Goal: Transaction & Acquisition: Purchase product/service

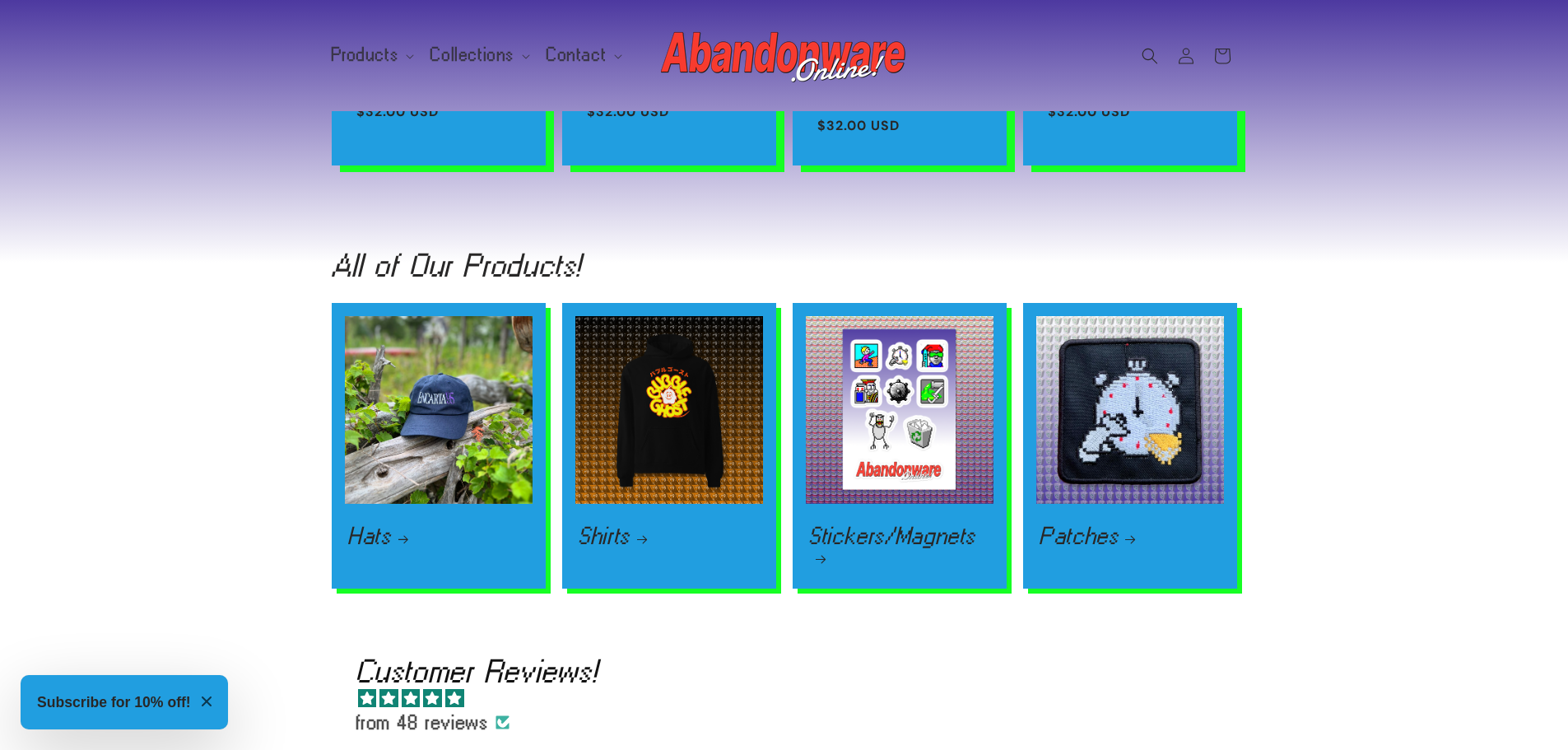
scroll to position [2057, 0]
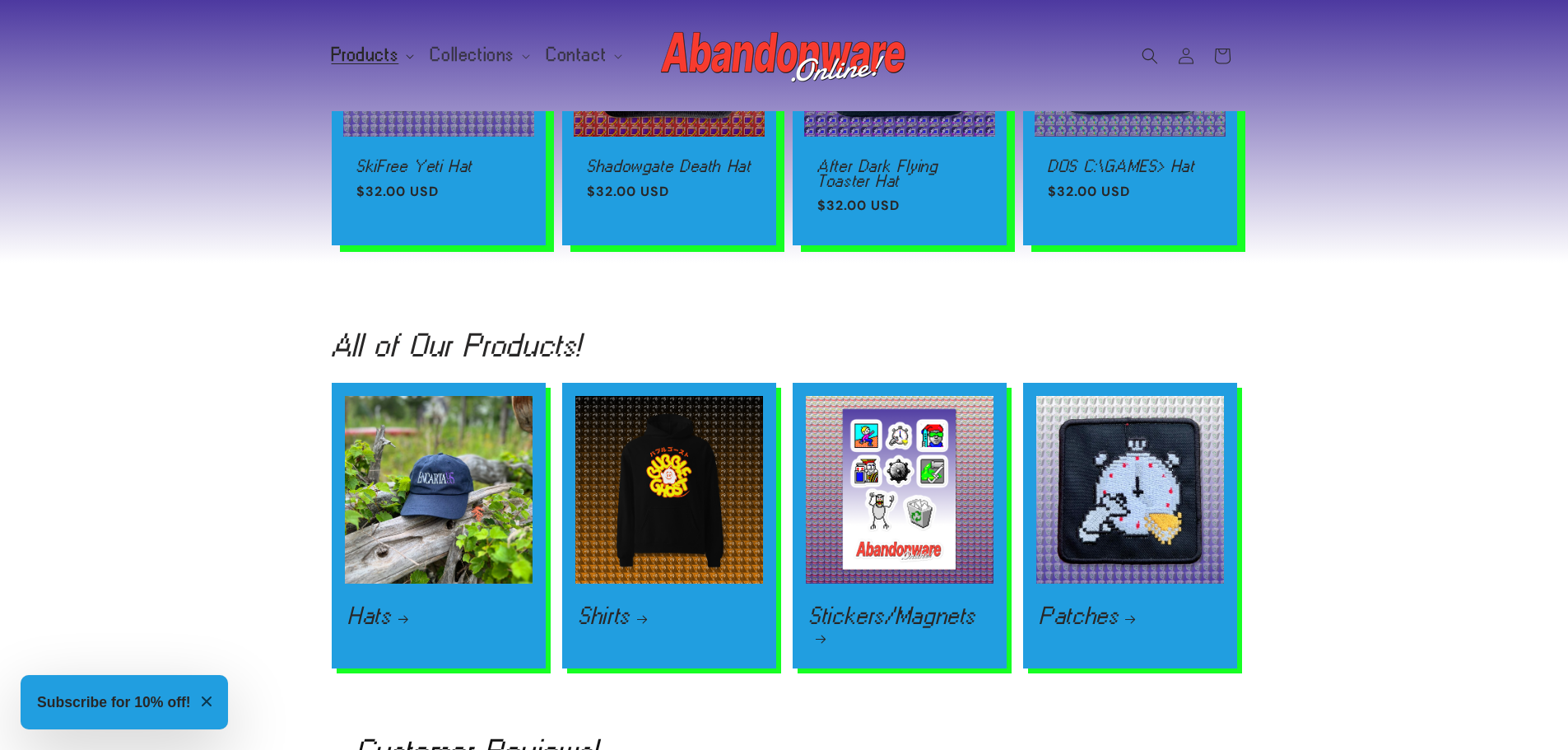
click at [341, 55] on span "Products" at bounding box center [365, 55] width 67 height 14
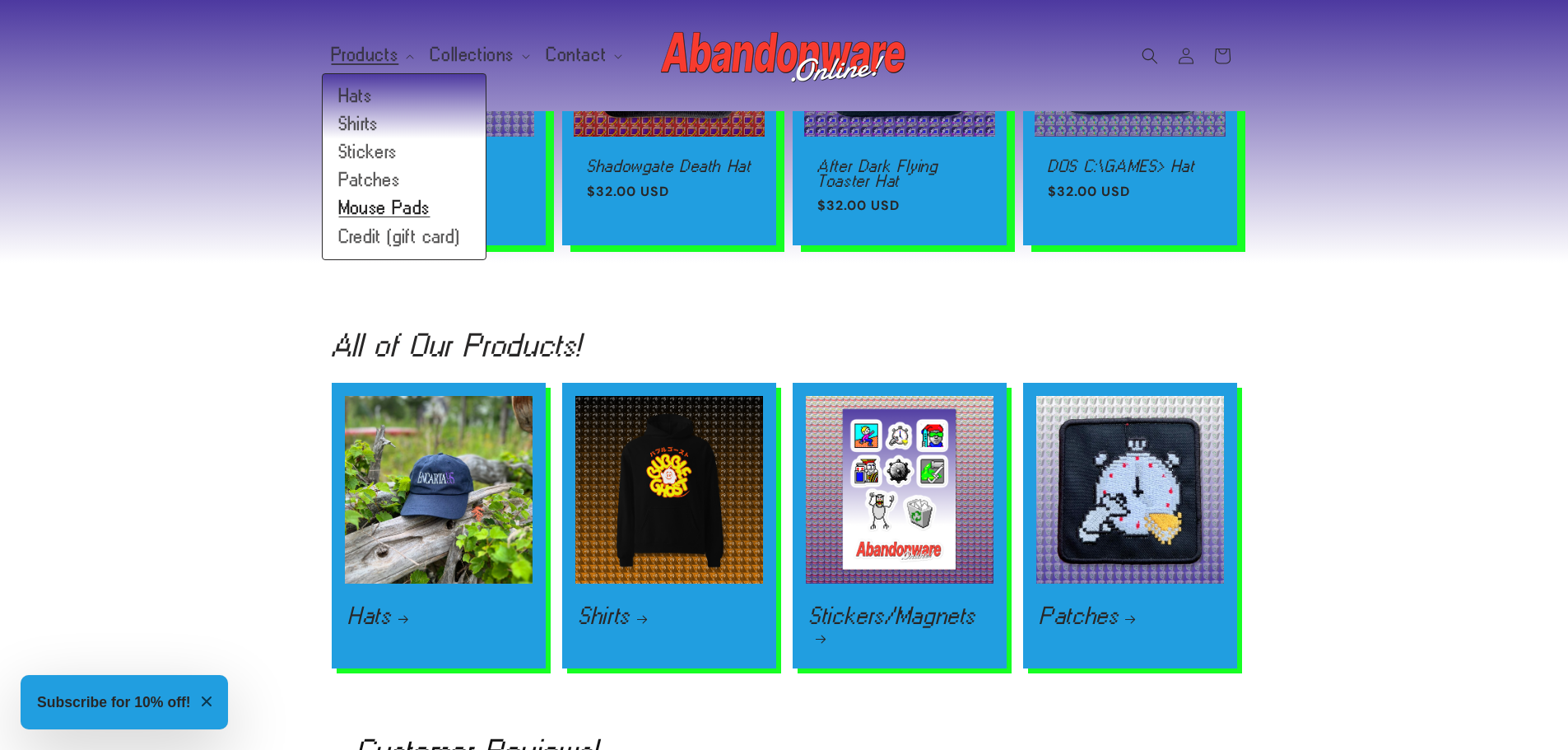
click at [370, 207] on link "Mouse Pads" at bounding box center [403, 207] width 163 height 28
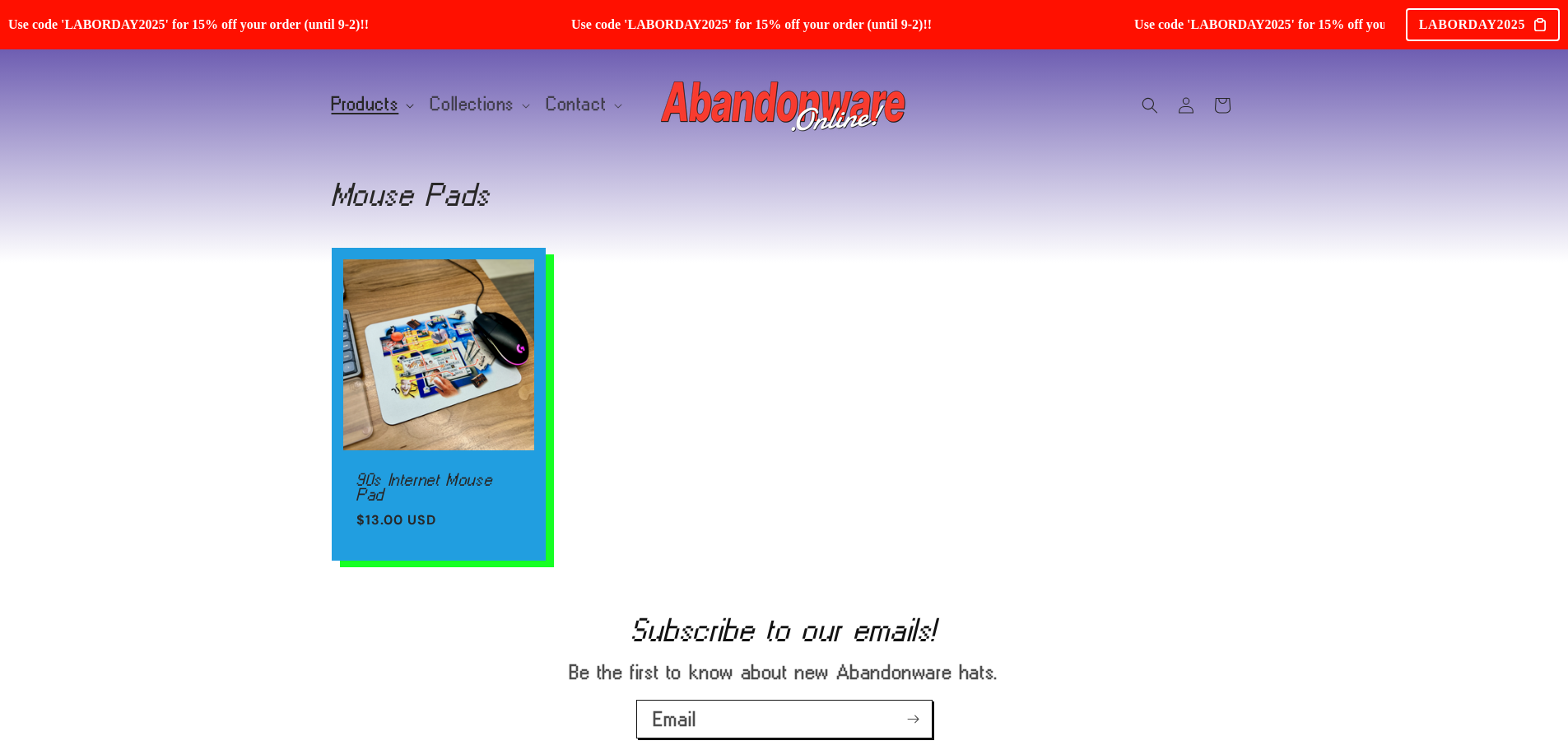
click at [382, 100] on span "Products" at bounding box center [365, 104] width 67 height 14
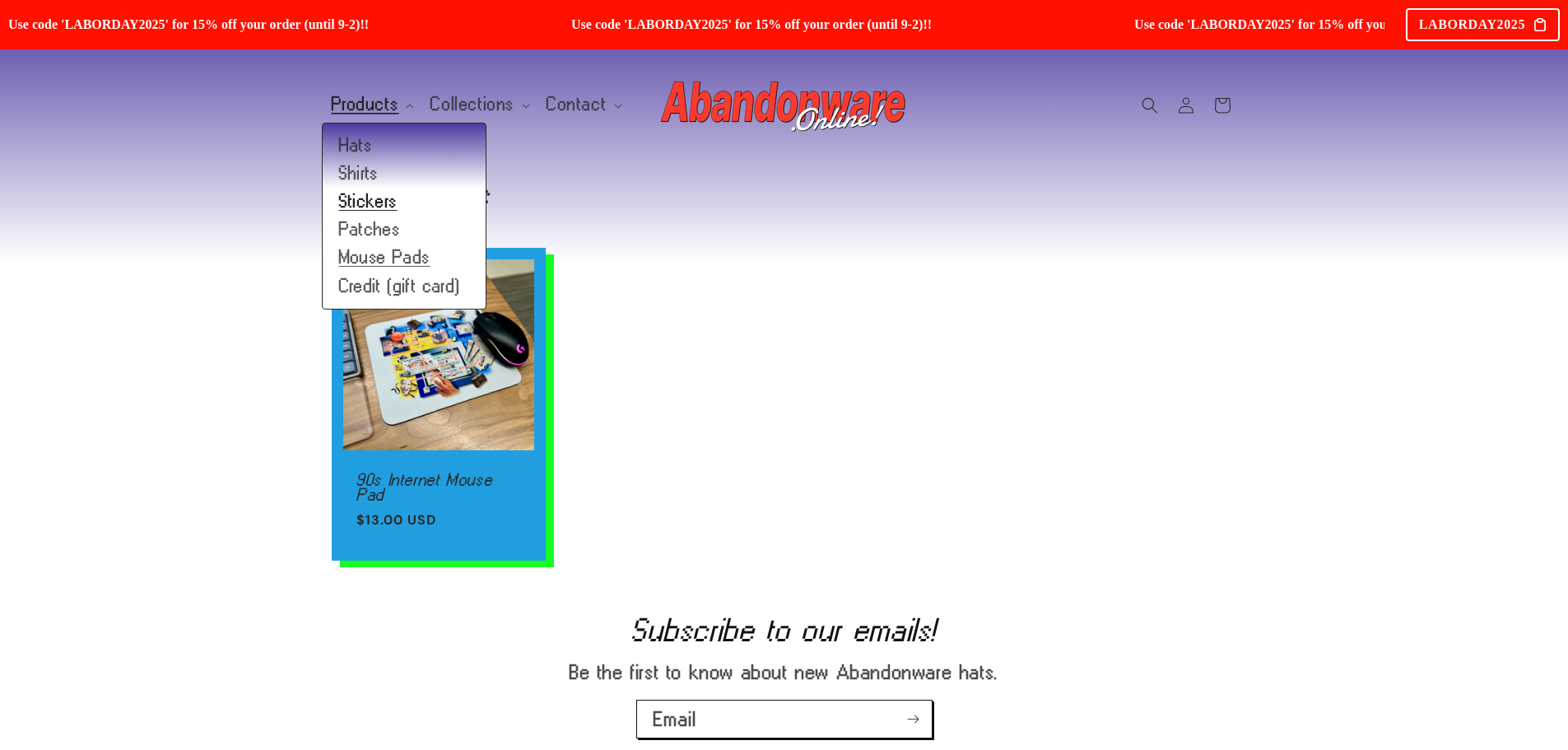
click at [367, 207] on link "Stickers" at bounding box center [403, 201] width 163 height 28
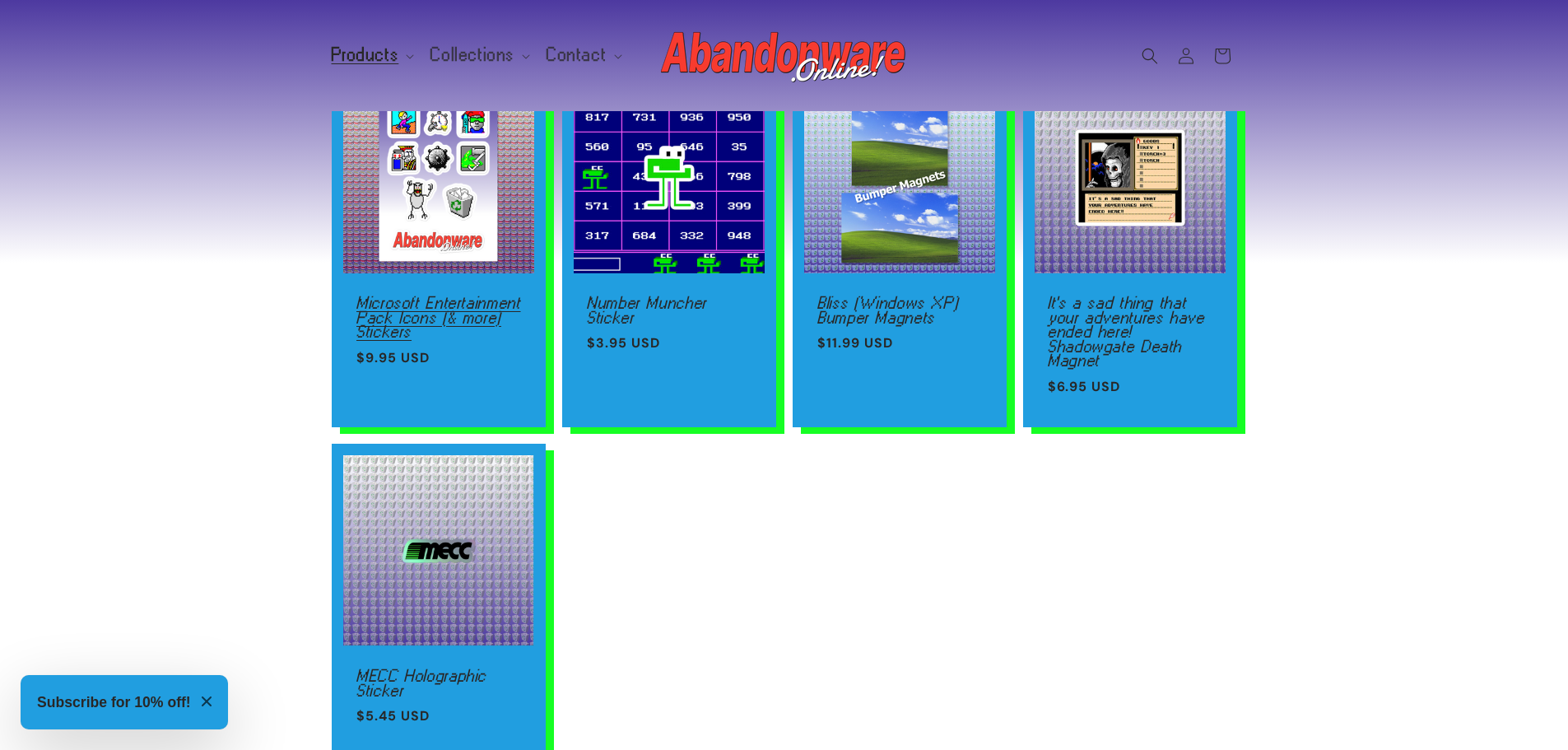
scroll to position [164, 0]
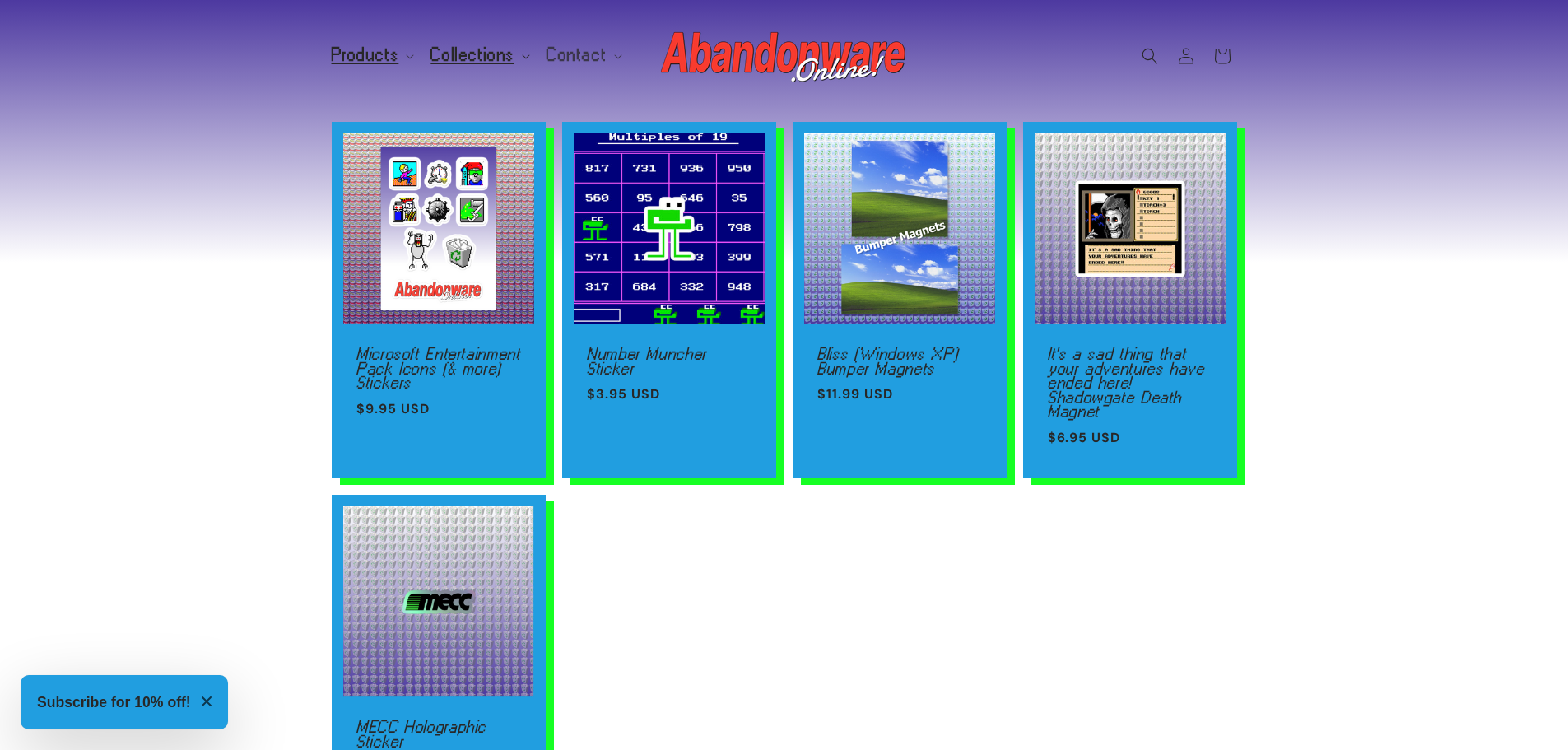
click at [500, 60] on span "Collections" at bounding box center [472, 55] width 84 height 14
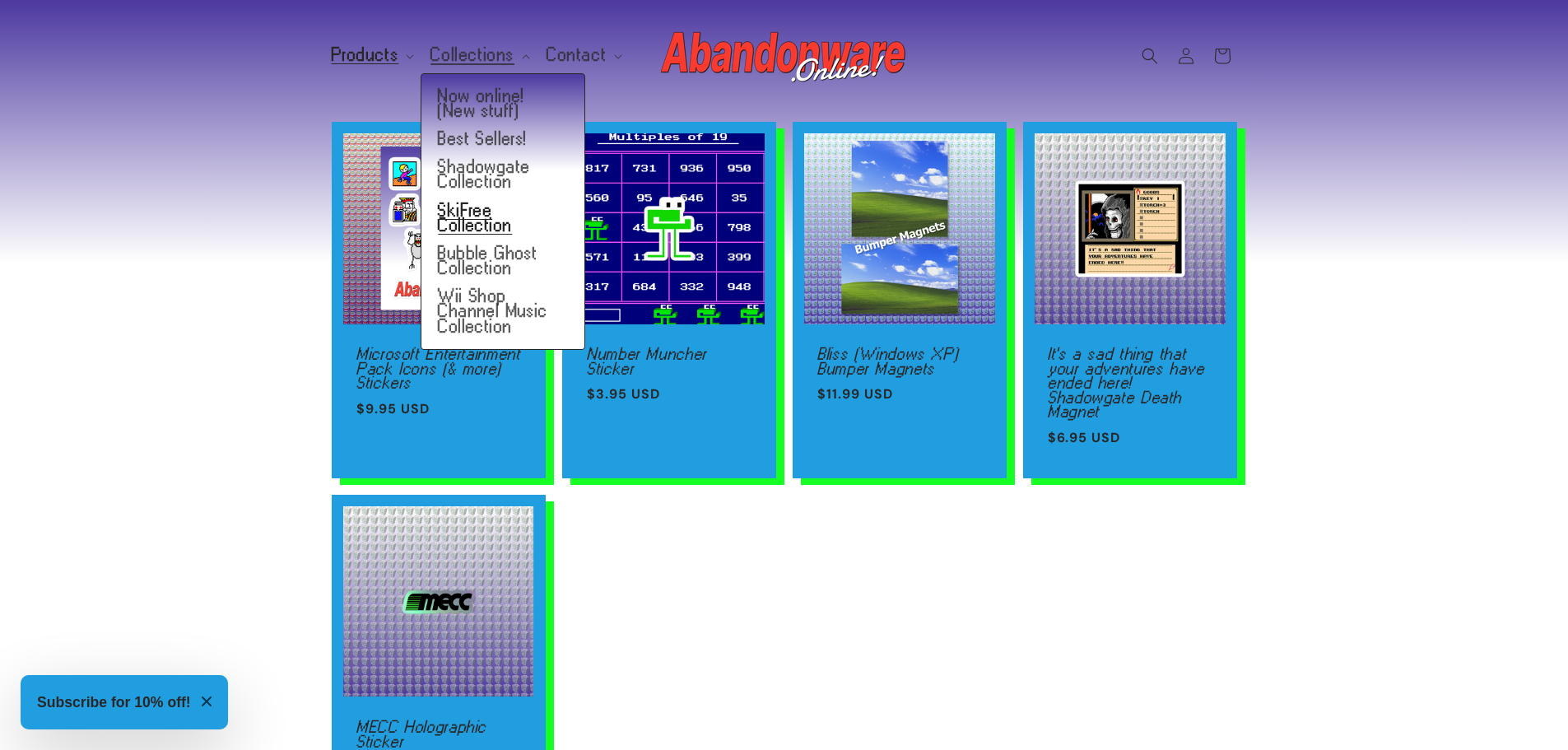
click at [486, 221] on link "SkiFree Collection" at bounding box center [502, 218] width 163 height 43
